Goal: Information Seeking & Learning: Learn about a topic

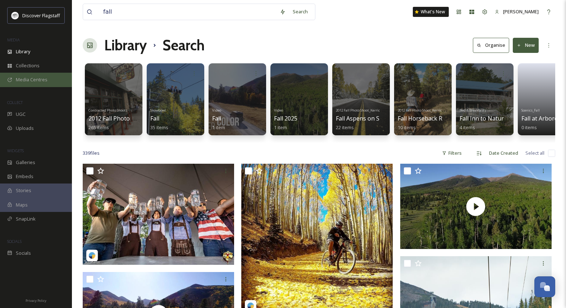
click at [25, 78] on span "Media Centres" at bounding box center [32, 79] width 32 height 7
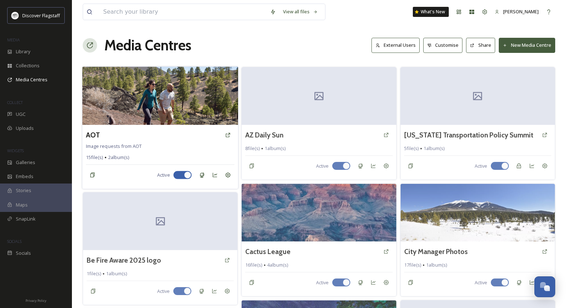
scroll to position [46, 0]
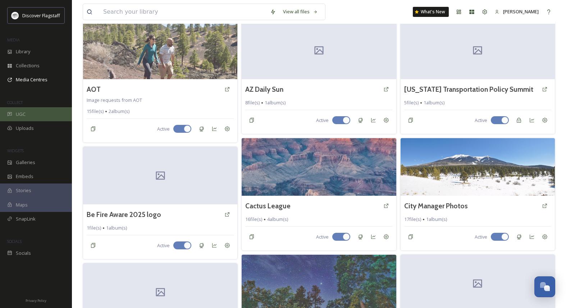
click at [23, 118] on div "UGC" at bounding box center [36, 114] width 72 height 14
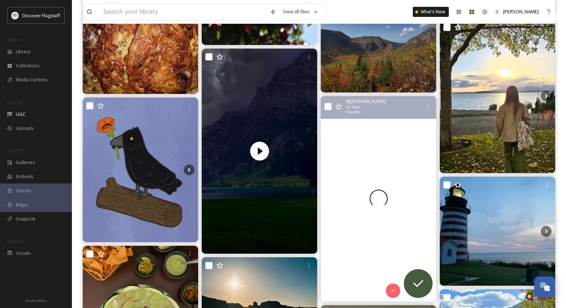
scroll to position [837, 0]
